Goal: Transaction & Acquisition: Purchase product/service

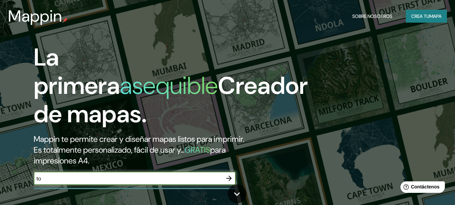
type input "t"
type input "san [PERSON_NAME] toluca"
click at [227, 176] on icon "button" at bounding box center [229, 178] width 8 height 8
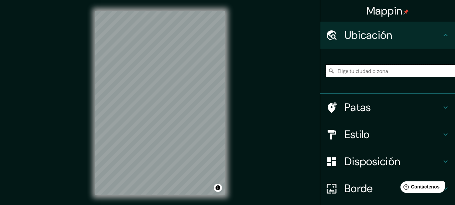
click at [358, 72] on input "Elige tu ciudad o zona" at bounding box center [390, 71] width 129 height 12
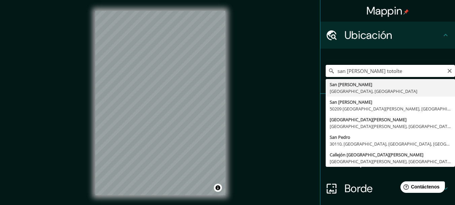
type input "San [PERSON_NAME], [GEOGRAPHIC_DATA], [GEOGRAPHIC_DATA]"
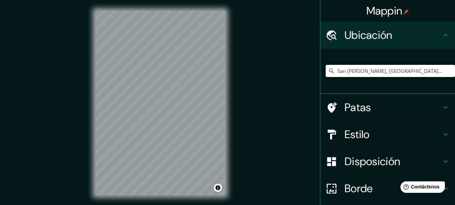
click at [228, 103] on div "© Mapbox © OpenStreetMap Improve this map" at bounding box center [161, 103] width 152 height 206
click at [387, 134] on h4 "Estilo" at bounding box center [393, 133] width 97 height 13
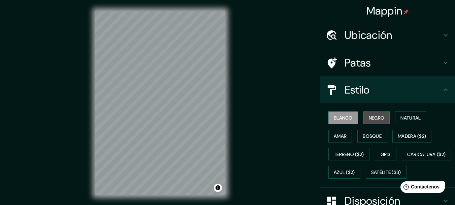
click at [378, 120] on font "Negro" at bounding box center [377, 118] width 16 height 6
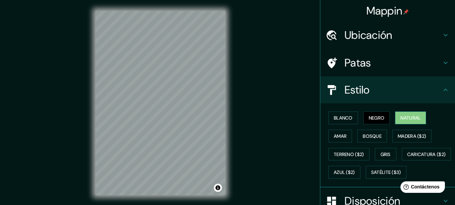
click at [408, 118] on font "Natural" at bounding box center [411, 118] width 20 height 6
click at [335, 135] on font "Amar" at bounding box center [340, 136] width 13 height 6
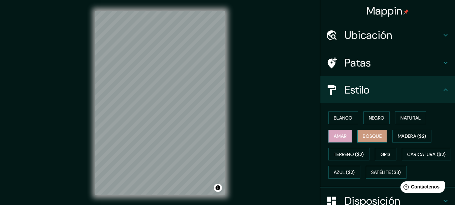
click at [364, 133] on font "Bosque" at bounding box center [372, 136] width 19 height 6
click at [416, 136] on font "Madera ($2)" at bounding box center [412, 136] width 28 height 6
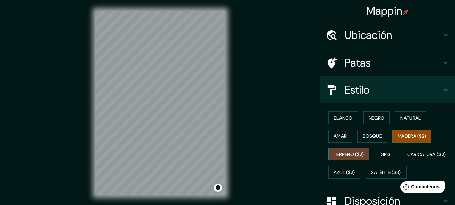
click at [350, 154] on font "Terreno ($2)" at bounding box center [349, 154] width 30 height 6
click at [399, 137] on font "Madera ($2)" at bounding box center [412, 136] width 28 height 6
click at [352, 150] on font "Terreno ($2)" at bounding box center [349, 154] width 30 height 9
click at [376, 156] on button "Gris" at bounding box center [386, 154] width 22 height 13
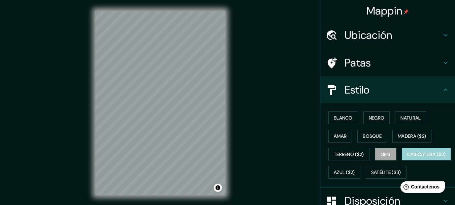
click at [407, 157] on font "Caricatura ($2)" at bounding box center [426, 154] width 39 height 6
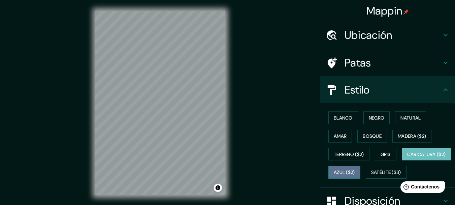
click at [355, 169] on font "Azul ($2)" at bounding box center [344, 172] width 21 height 6
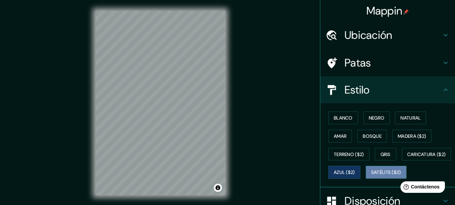
click at [371, 175] on font "Satélite ($3)" at bounding box center [386, 172] width 30 height 6
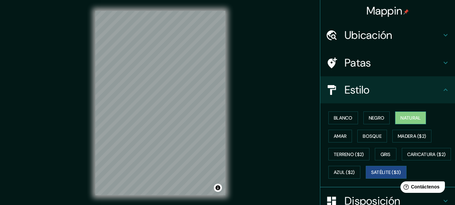
click at [402, 119] on font "Natural" at bounding box center [411, 118] width 20 height 6
click at [377, 64] on h4 "Patas" at bounding box center [393, 62] width 97 height 13
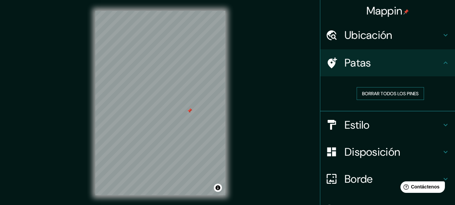
click at [378, 95] on font "Borrar todos los pines" at bounding box center [390, 93] width 57 height 6
